Goal: Transaction & Acquisition: Purchase product/service

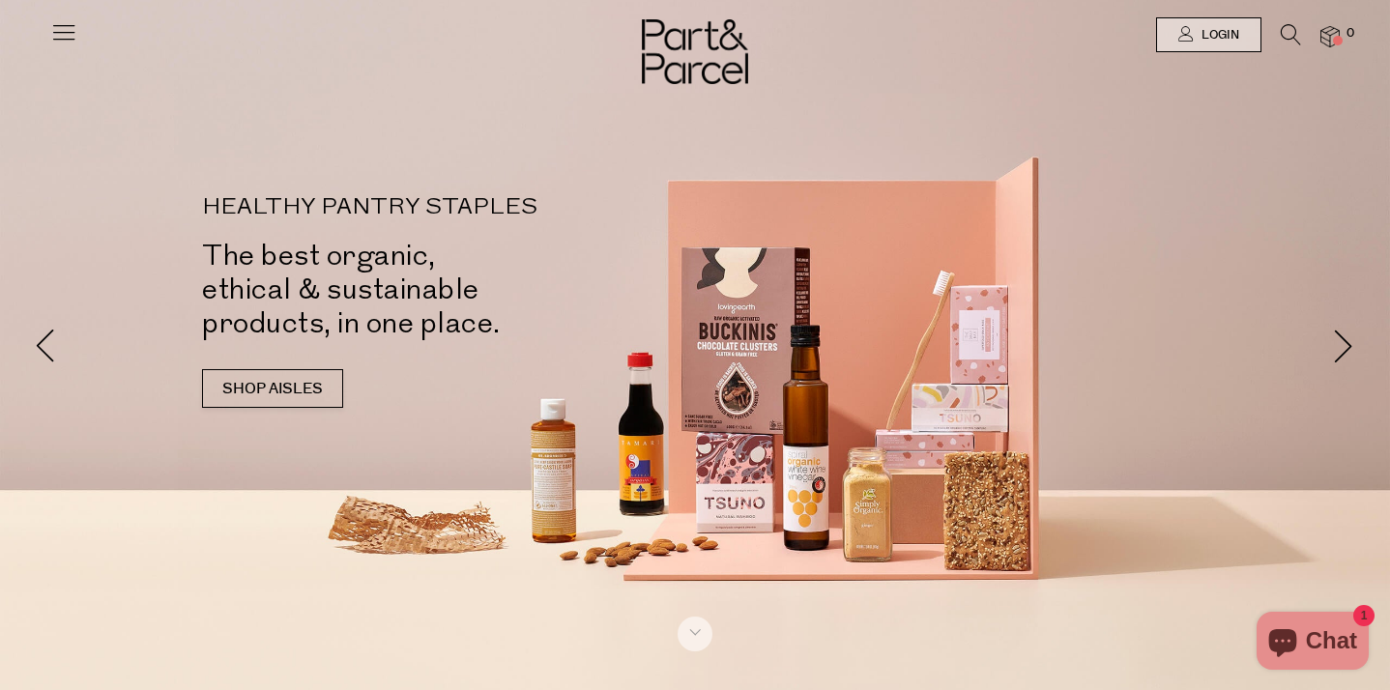
click at [66, 35] on icon at bounding box center [63, 31] width 27 height 27
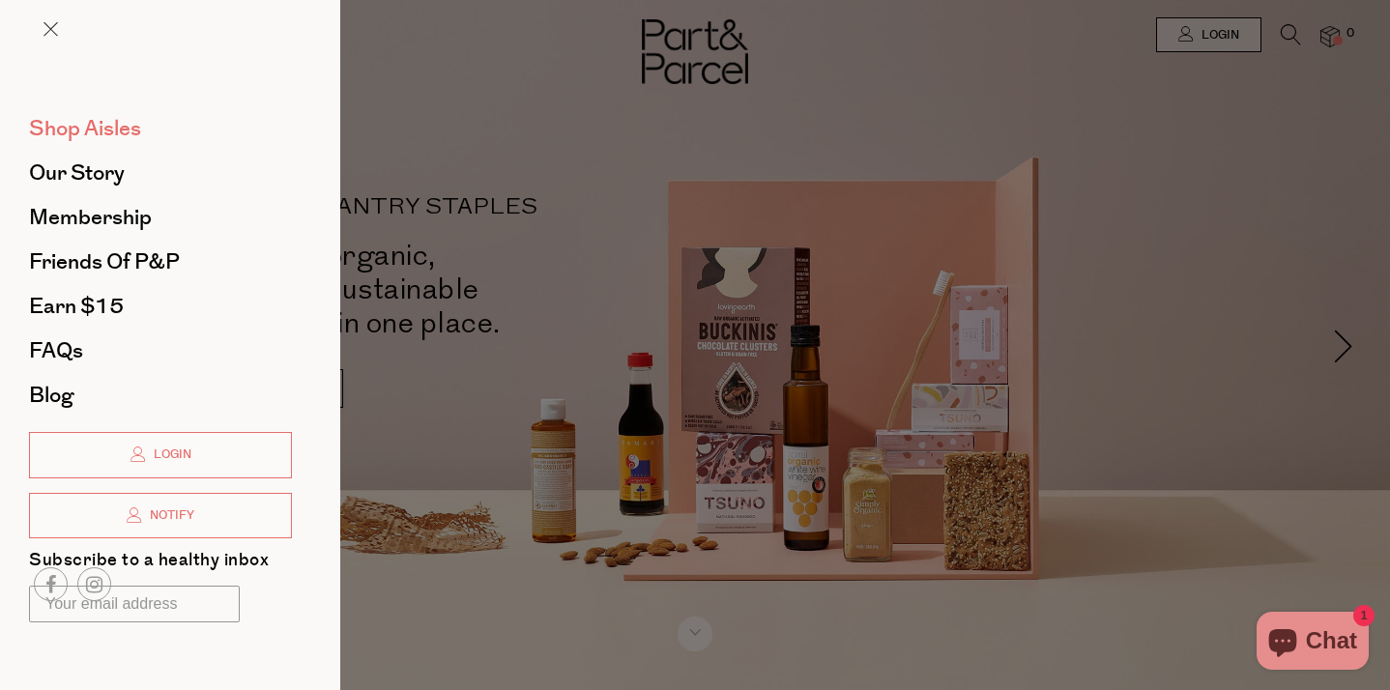
click at [99, 127] on span "Shop Aisles" at bounding box center [85, 128] width 112 height 31
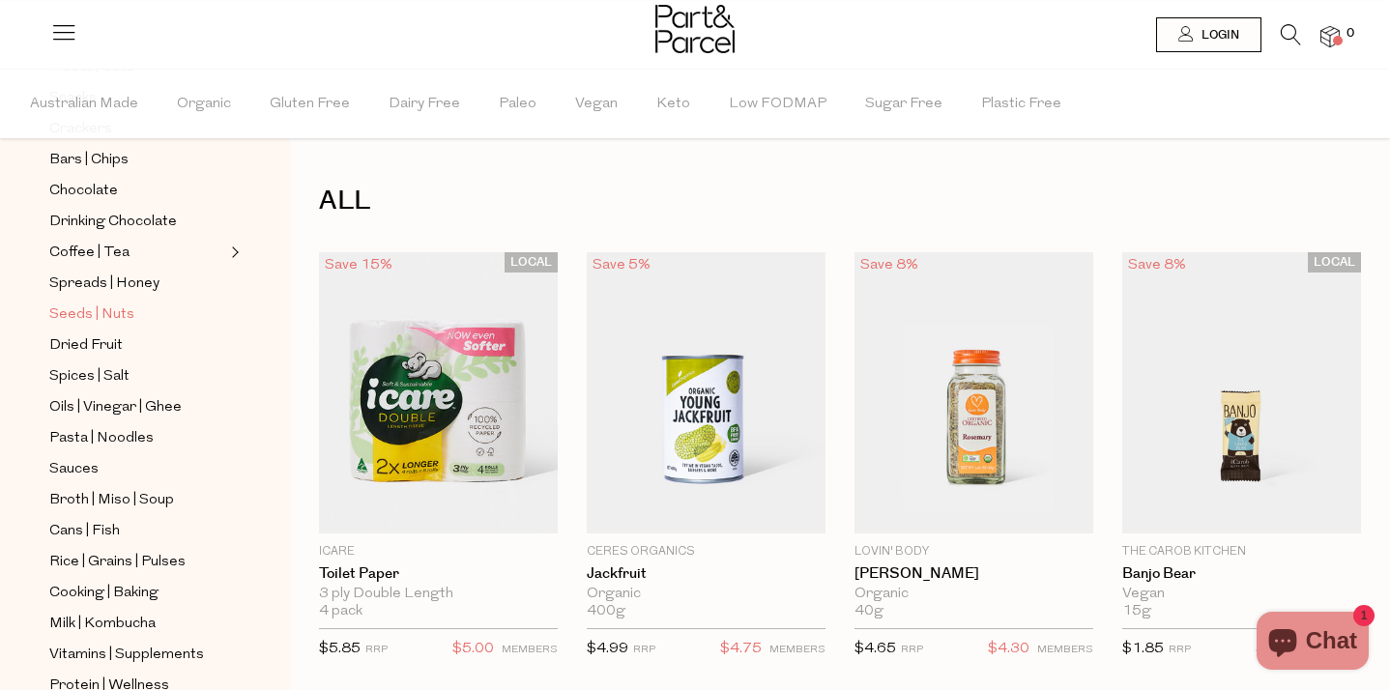
scroll to position [355, 0]
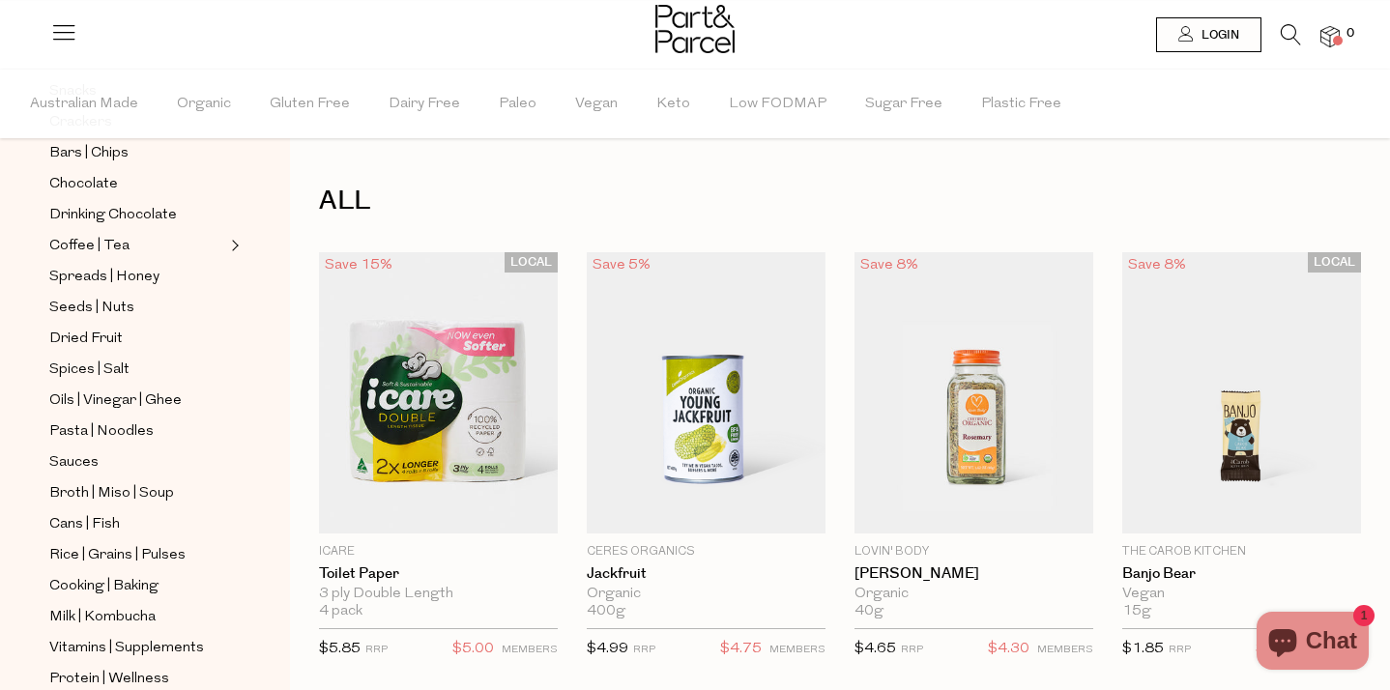
click at [1283, 34] on icon at bounding box center [1290, 34] width 20 height 21
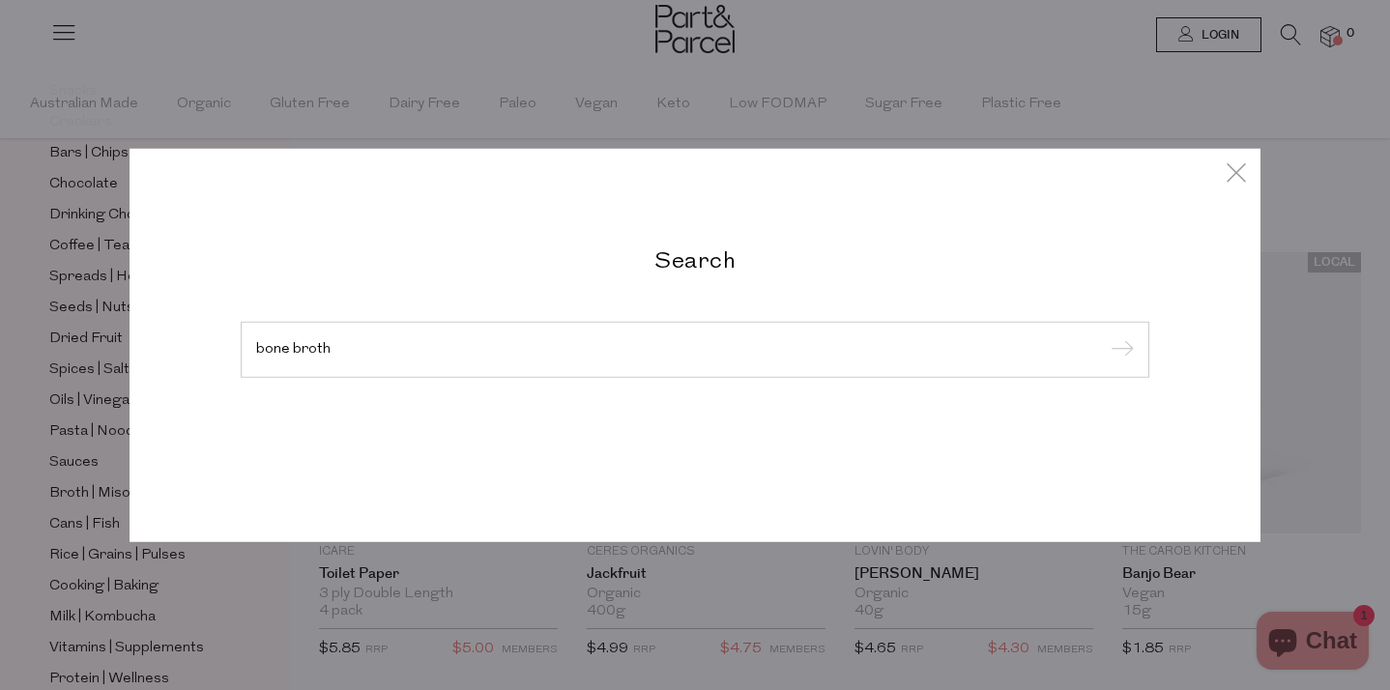
type input "bone broth"
click at [1105, 336] on input "submit" at bounding box center [1119, 350] width 29 height 29
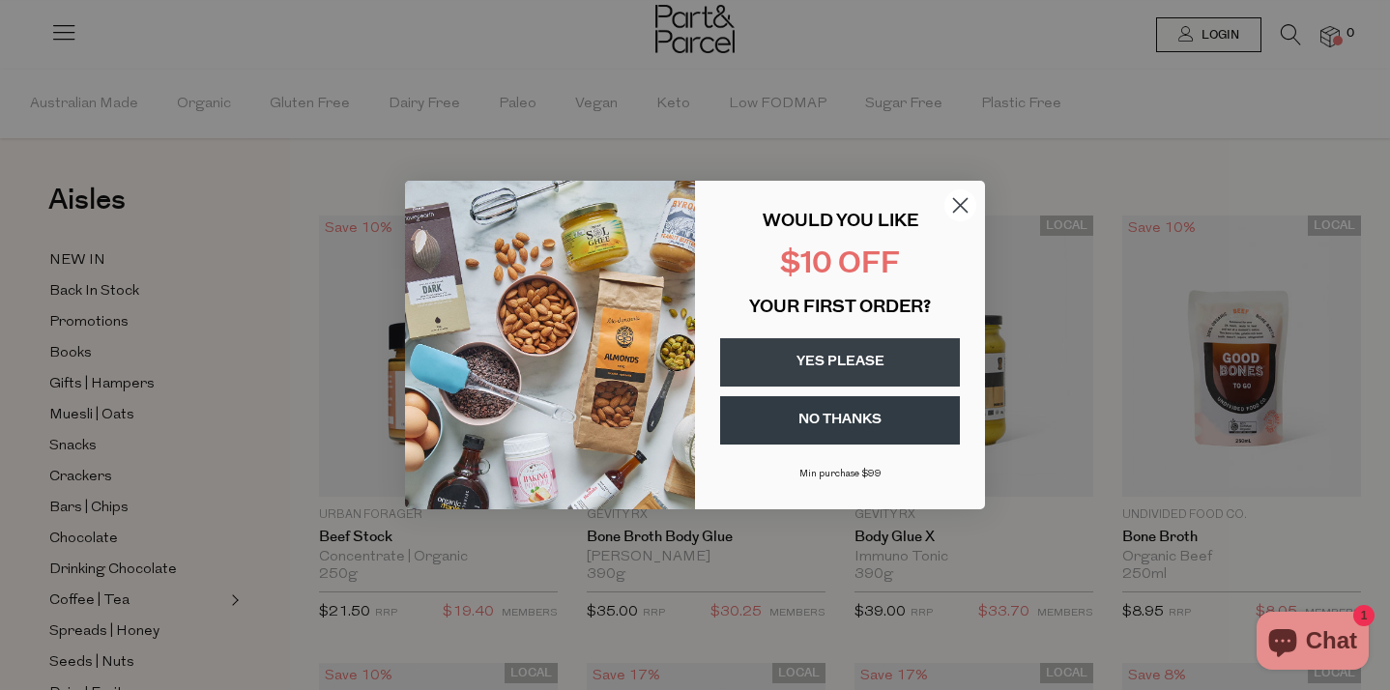
click at [959, 198] on circle "Close dialog" at bounding box center [960, 205] width 32 height 32
